Goal: Task Accomplishment & Management: Use online tool/utility

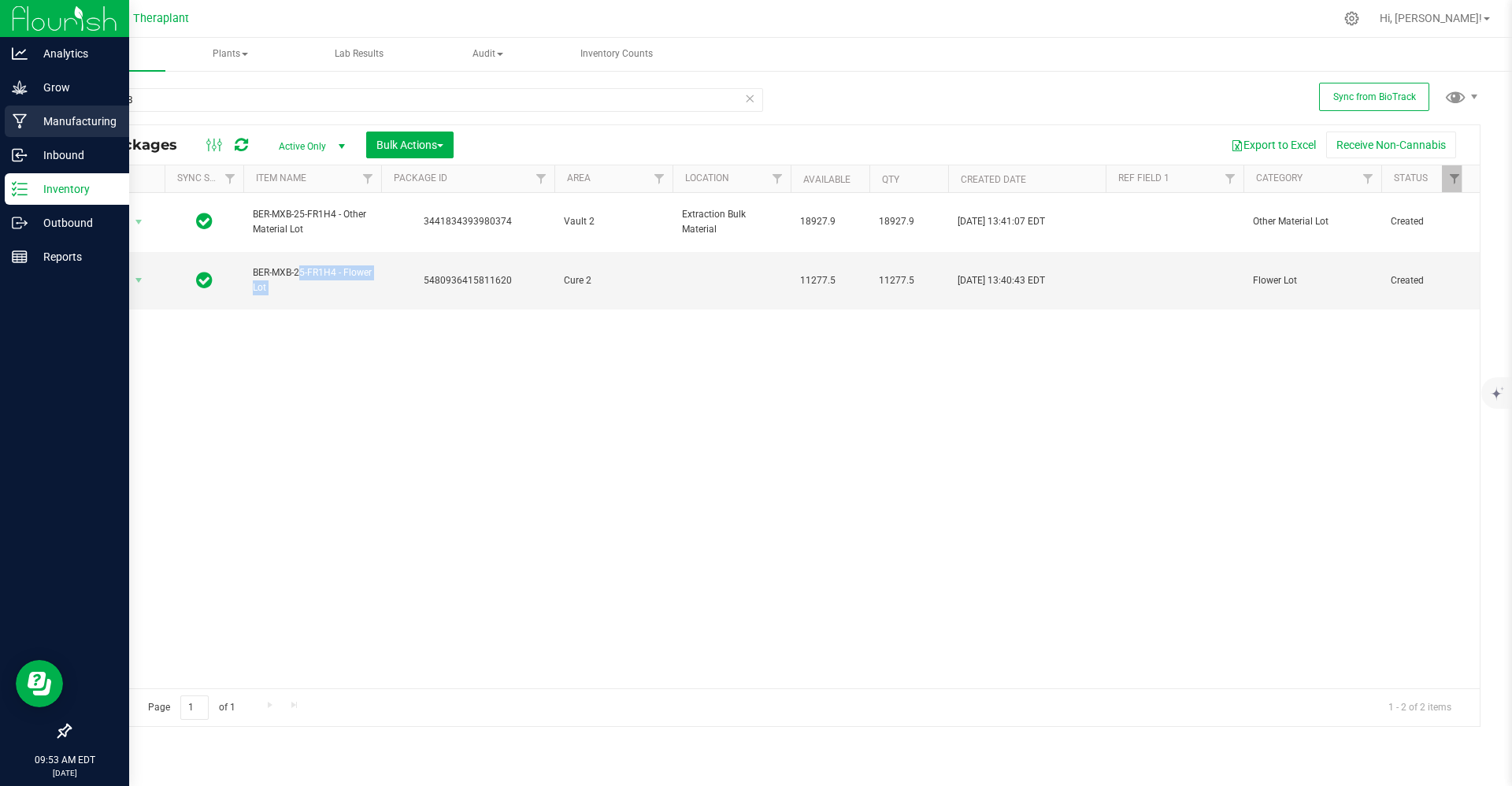
click at [5, 131] on div "Manufacturing" at bounding box center [66, 121] width 124 height 32
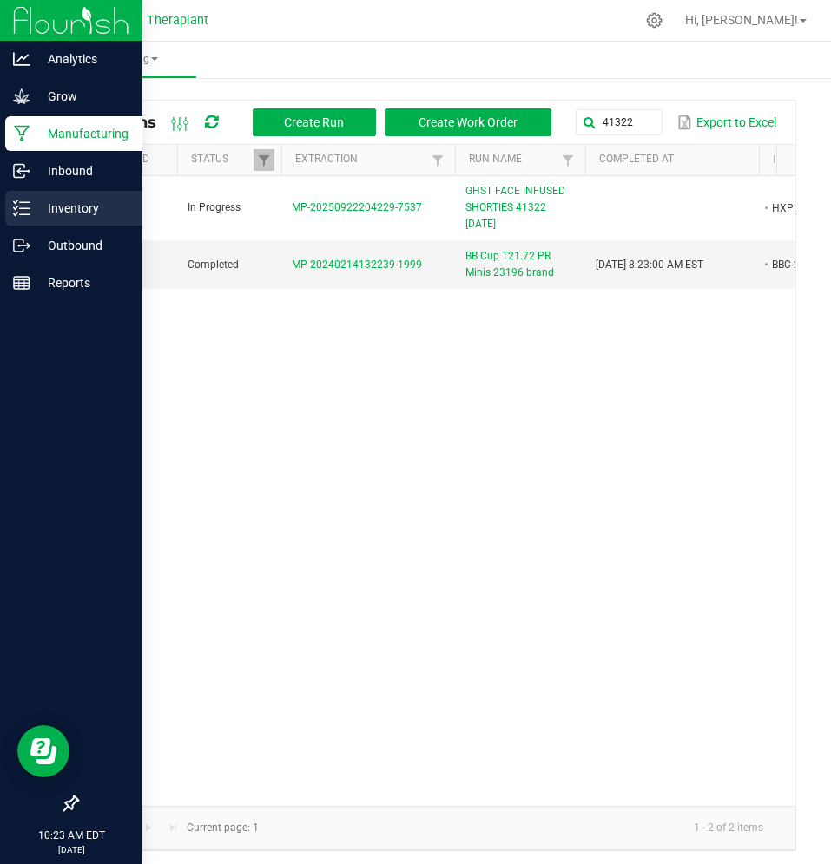
scroll to position [0, 357]
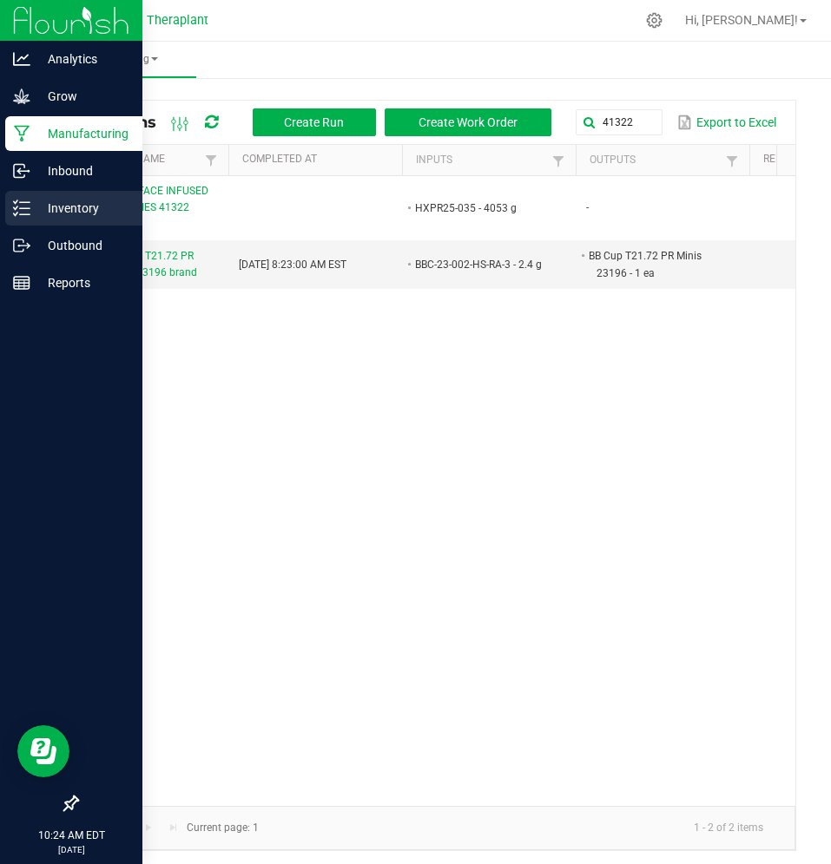
click at [36, 216] on p "Inventory" at bounding box center [82, 208] width 104 height 21
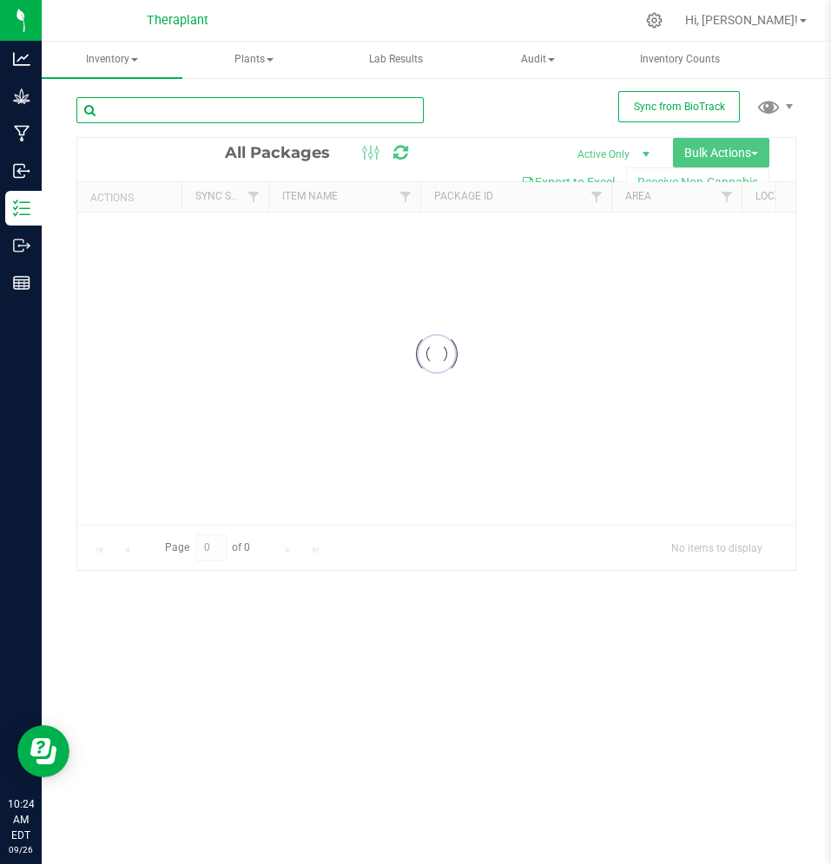
click at [260, 100] on input "text" at bounding box center [249, 110] width 347 height 26
paste input "8036432980882262"
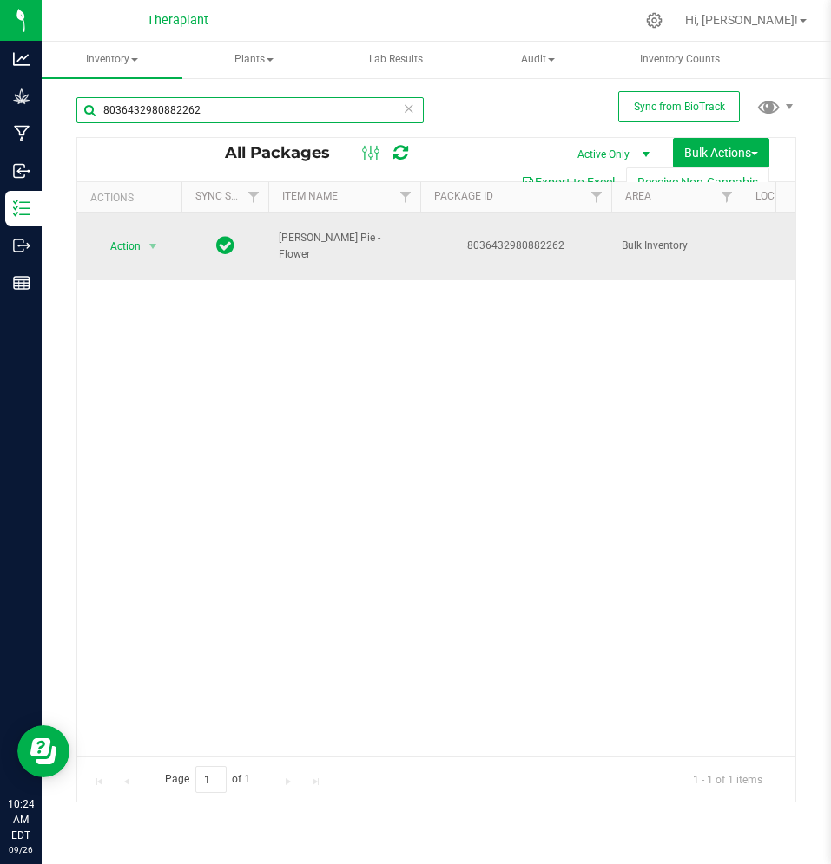
type input "8036432980882262"
click at [131, 230] on td "Action Action Adjust qty Create package Edit attributes Global inventory Locate…" at bounding box center [129, 247] width 104 height 68
click at [131, 238] on span "Action" at bounding box center [118, 246] width 47 height 24
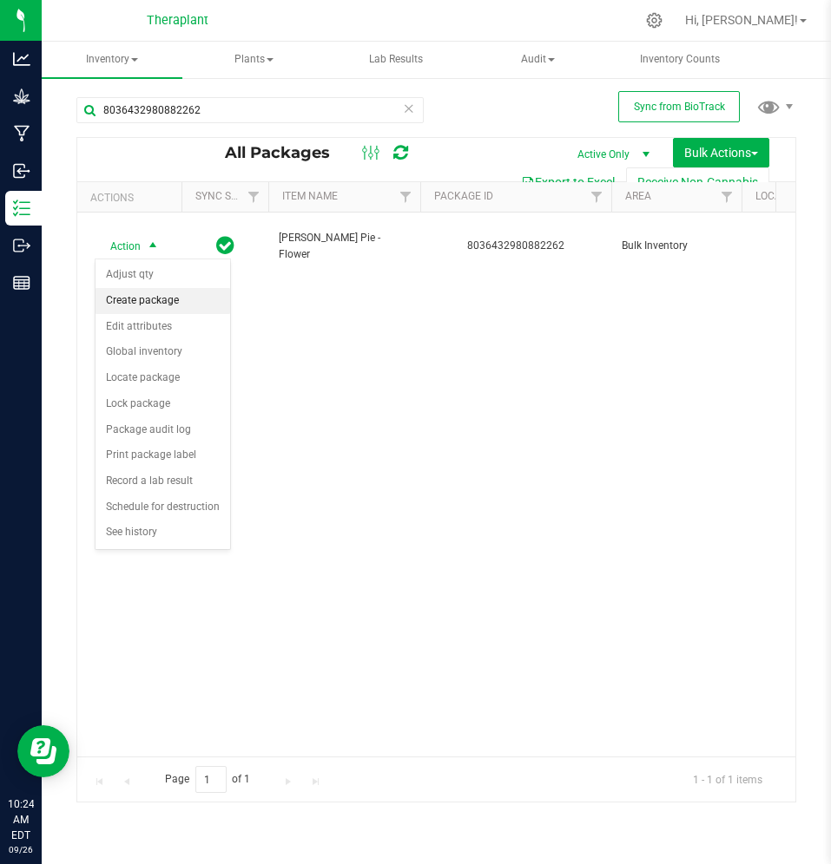
click at [152, 306] on li "Create package" at bounding box center [162, 301] width 135 height 26
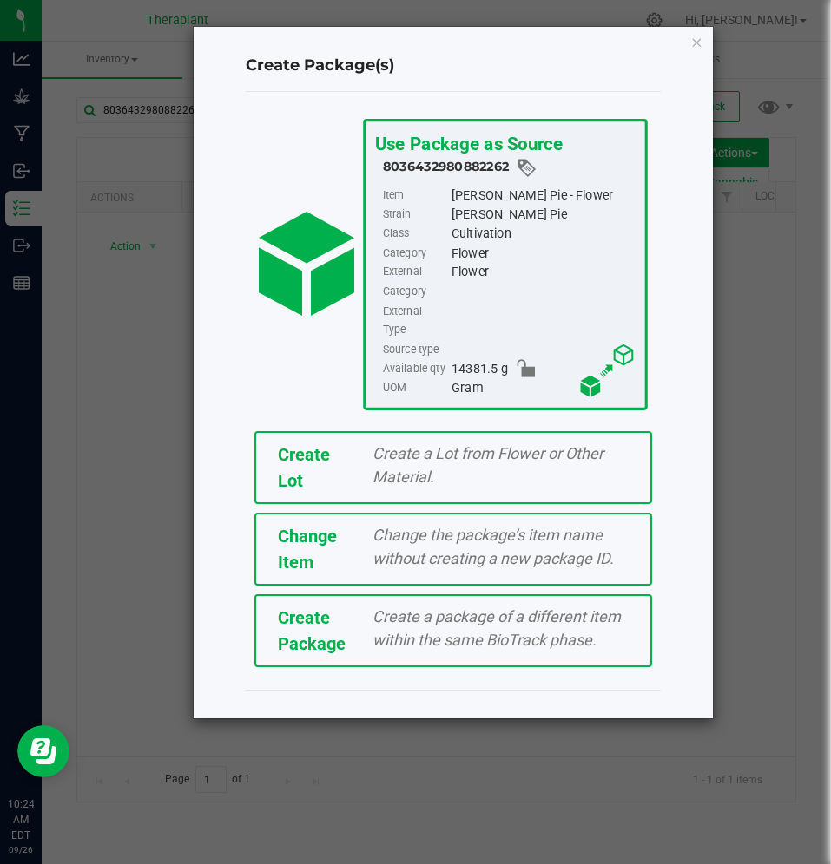
click at [408, 449] on span "Create a Lot from Flower or Other Material." at bounding box center [487, 465] width 231 height 42
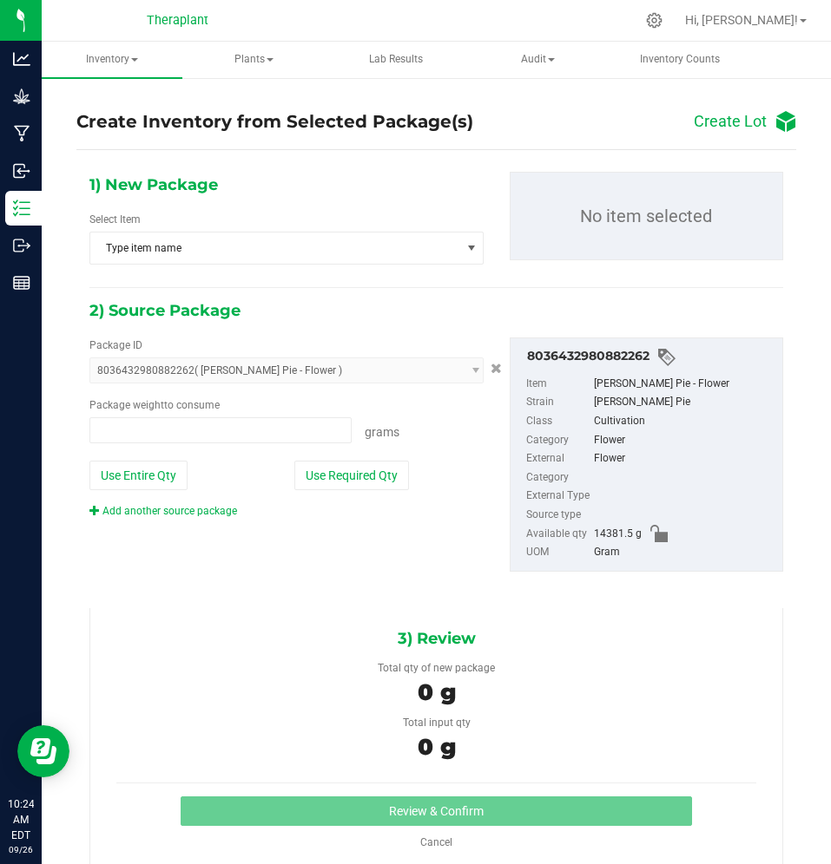
type input "0.0000 g"
click at [275, 230] on div "Select Item Type item name .... ...... 0.123 10 G's - Flower Lot ABM - Flower L…" at bounding box center [286, 238] width 394 height 53
click at [274, 240] on span "Type item name" at bounding box center [275, 248] width 371 height 31
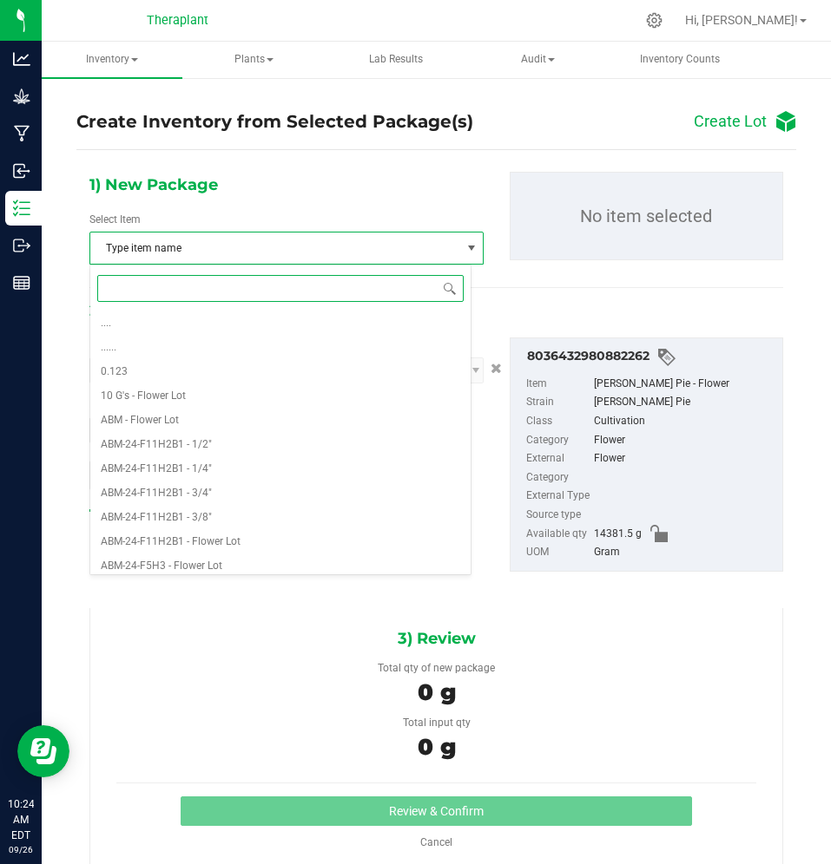
paste input "BER-25-FR1H4-Flower Lot"
type input "BER-25-FR1H4-Flower Lot"
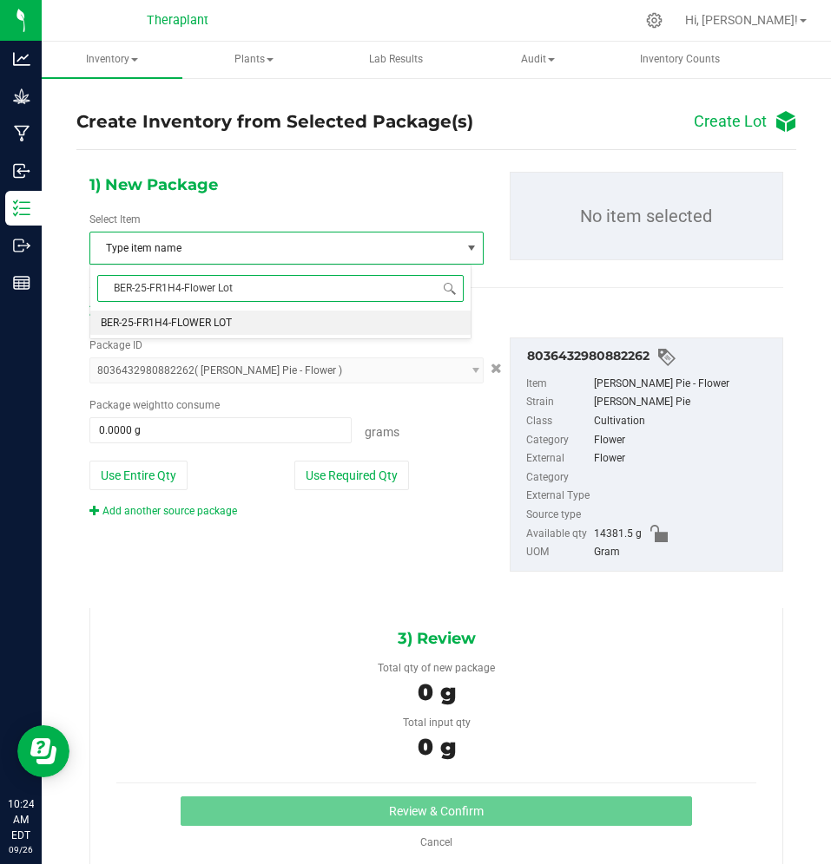
click at [258, 324] on li "BER-25-FR1H4-FLOWER LOT" at bounding box center [280, 323] width 380 height 24
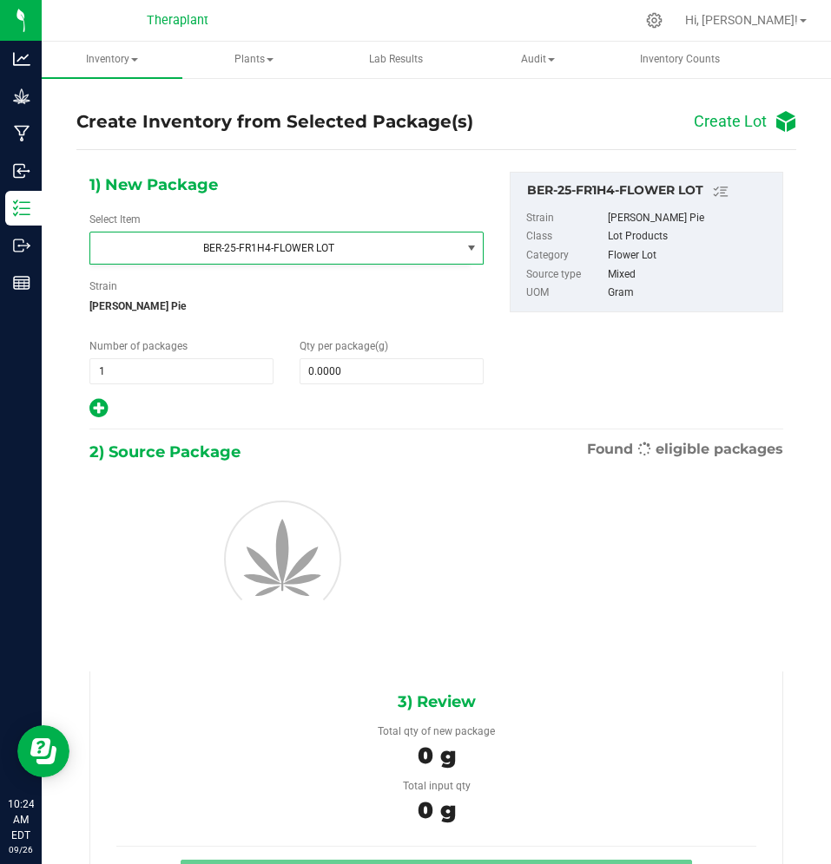
scroll to position [6780, 0]
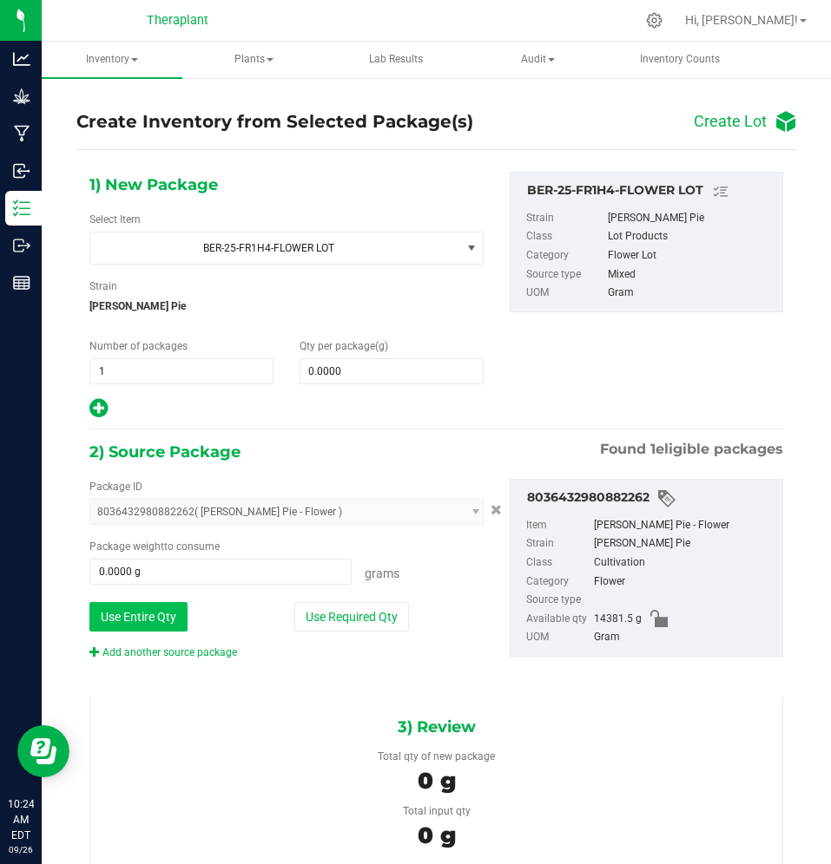
click at [144, 602] on button "Use Entire Qty" at bounding box center [138, 617] width 98 height 30
type input "14381.5000 g"
click at [368, 375] on span at bounding box center [391, 371] width 184 height 26
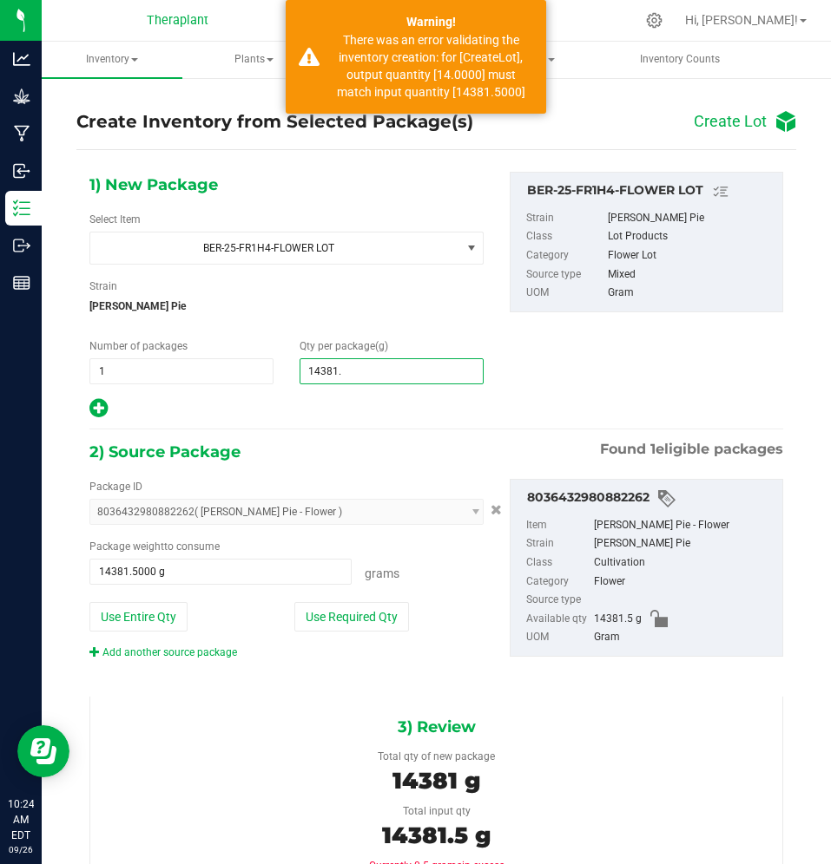
type input "14381.5"
type input "14,381.5000"
click at [378, 404] on div at bounding box center [286, 409] width 394 height 23
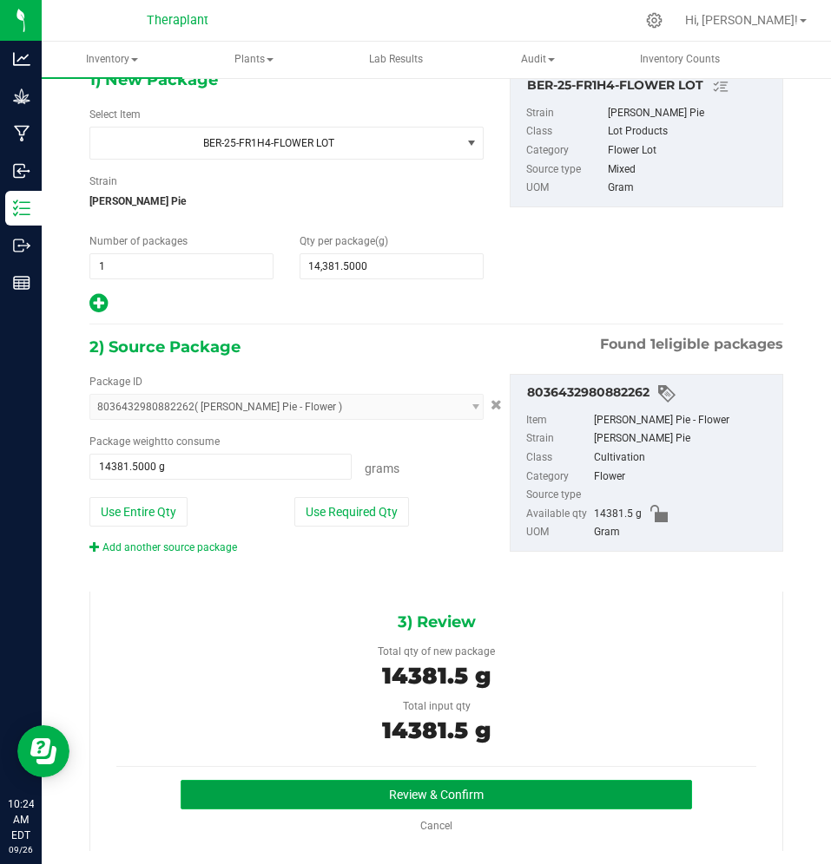
click at [404, 790] on button "Review & Confirm" at bounding box center [437, 795] width 512 height 30
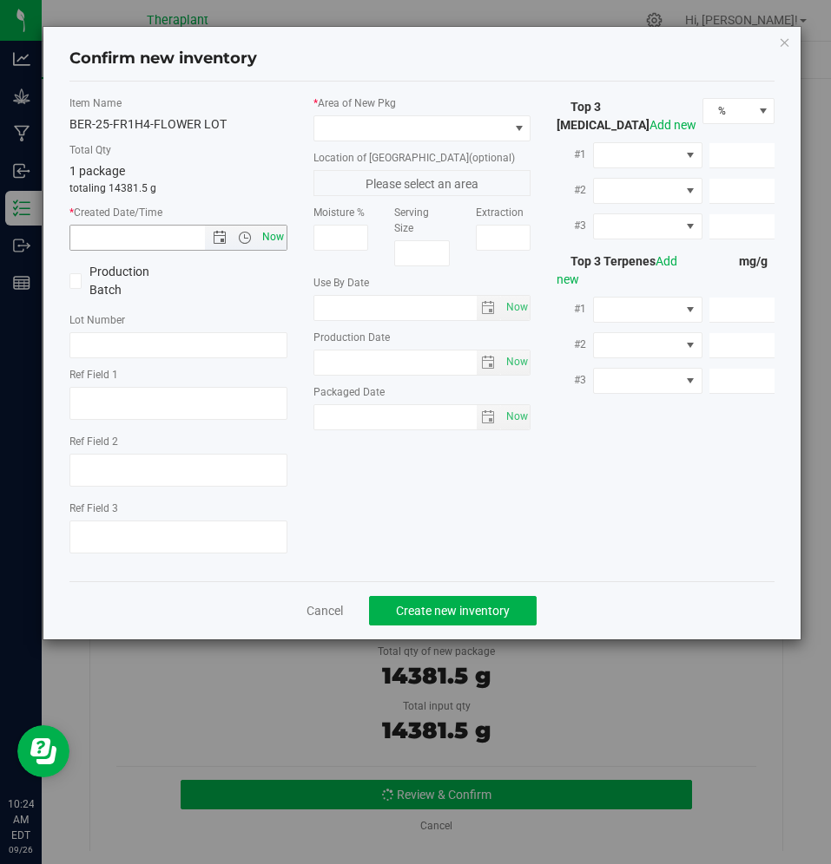
click at [266, 248] on span "Now" at bounding box center [273, 237] width 30 height 25
type input "[DATE] 10:24 AM"
click at [408, 95] on label "* Area of [GEOGRAPHIC_DATA]" at bounding box center [422, 103] width 218 height 16
click at [408, 113] on div "* Area of [GEOGRAPHIC_DATA]" at bounding box center [422, 118] width 218 height 46
click at [429, 164] on label "Location of [GEOGRAPHIC_DATA] (optional)" at bounding box center [422, 158] width 218 height 16
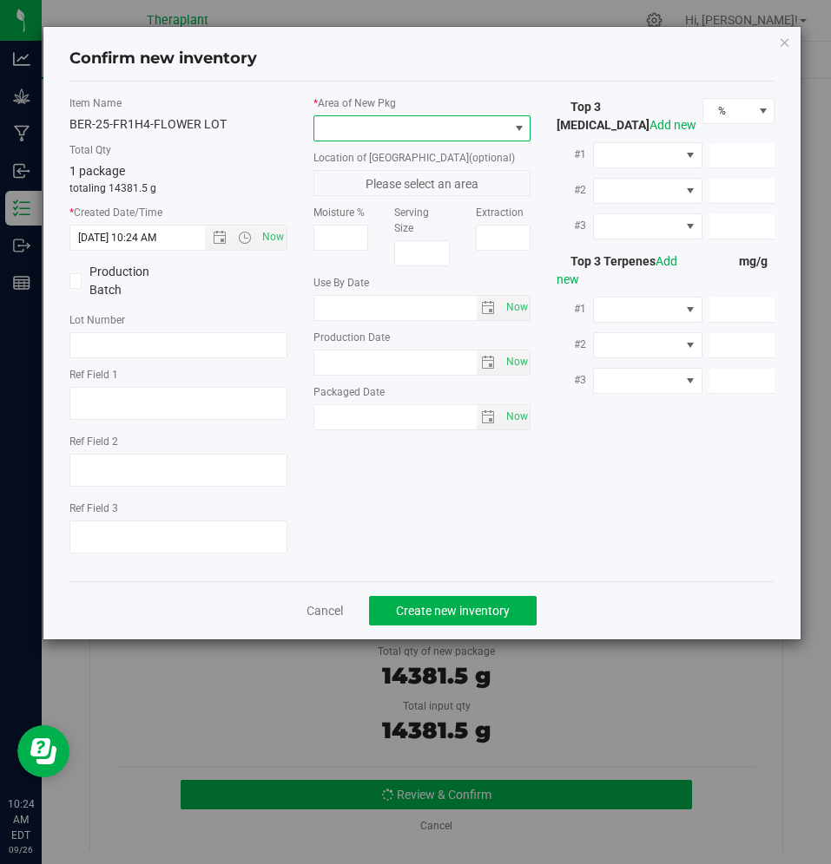
click at [429, 141] on span at bounding box center [422, 128] width 218 height 26
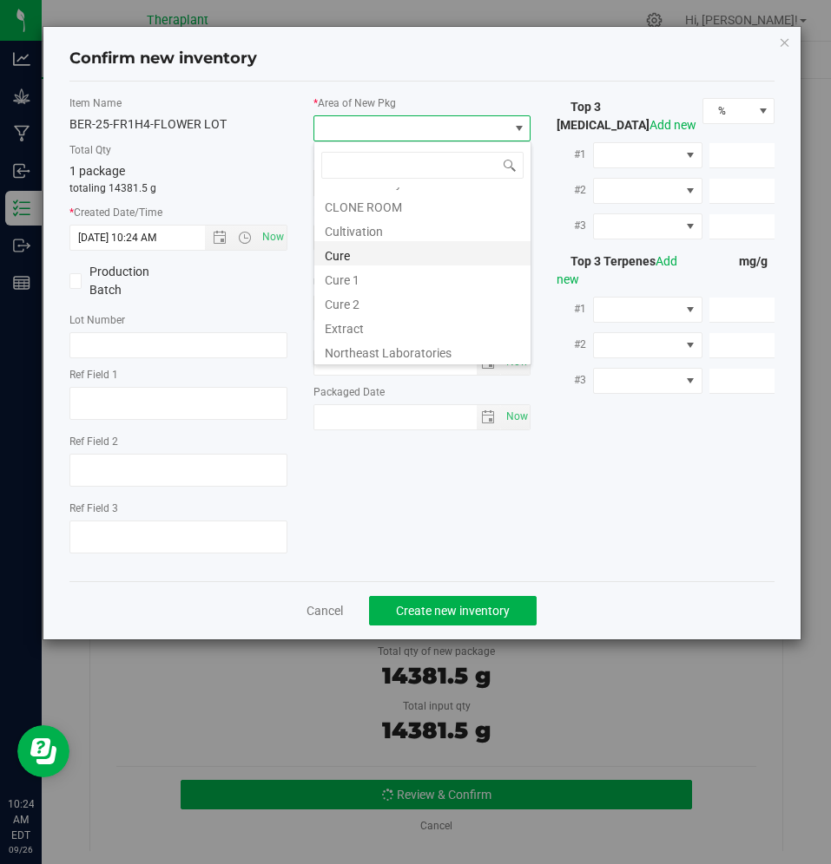
scroll to position [0, 0]
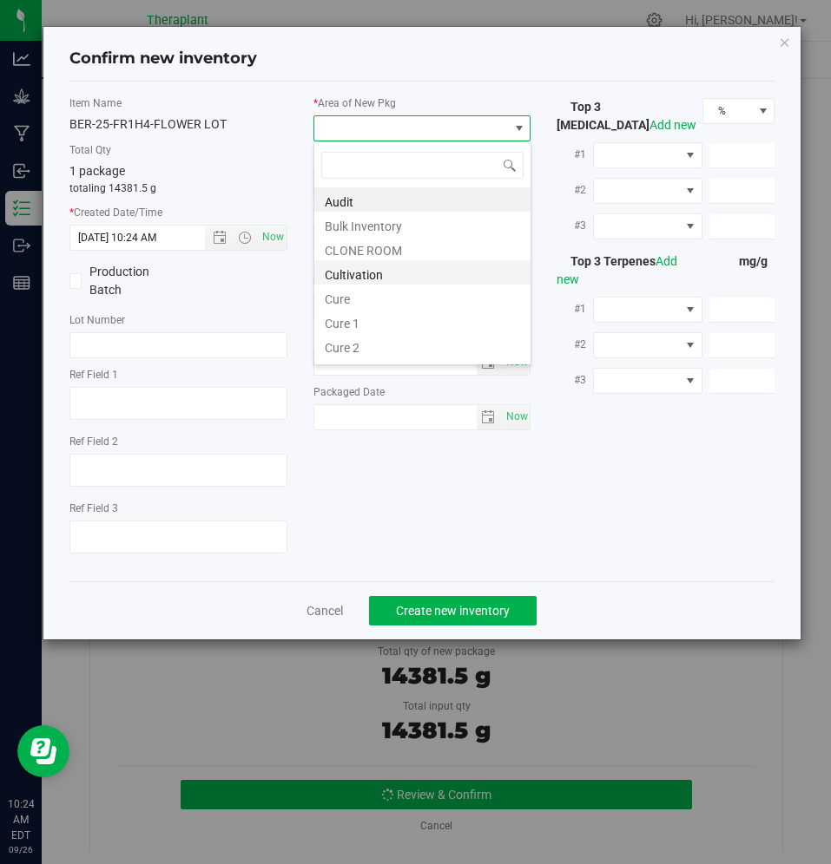
click at [419, 262] on li "Cultivation" at bounding box center [422, 272] width 216 height 24
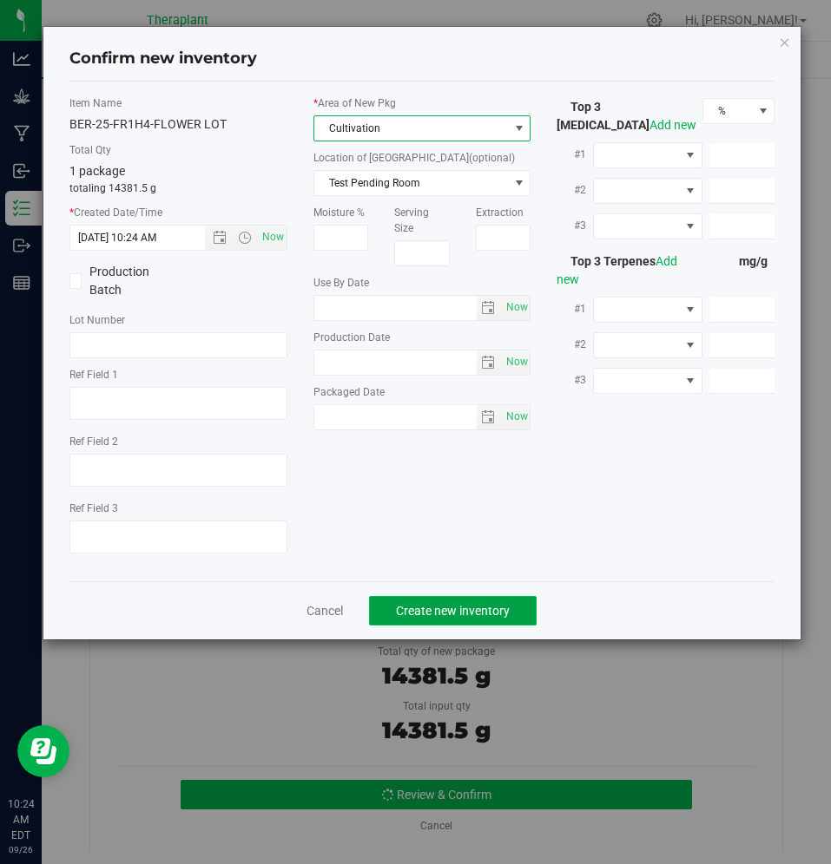
click at [425, 596] on button "Create new inventory" at bounding box center [453, 611] width 168 height 30
